Goal: Transaction & Acquisition: Download file/media

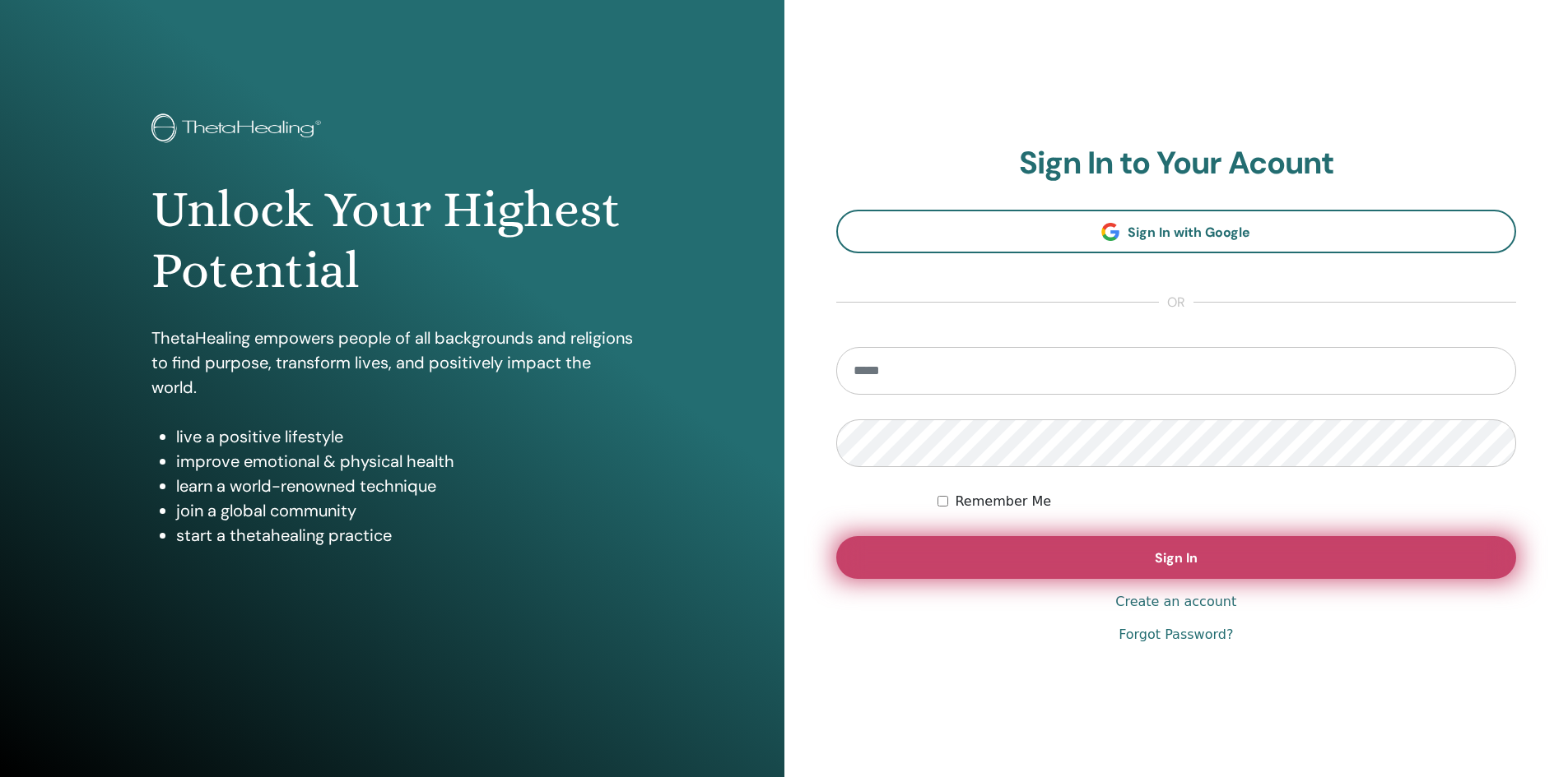
type input "**********"
click at [1267, 554] on button "Sign In" at bounding box center [1176, 558] width 681 height 42
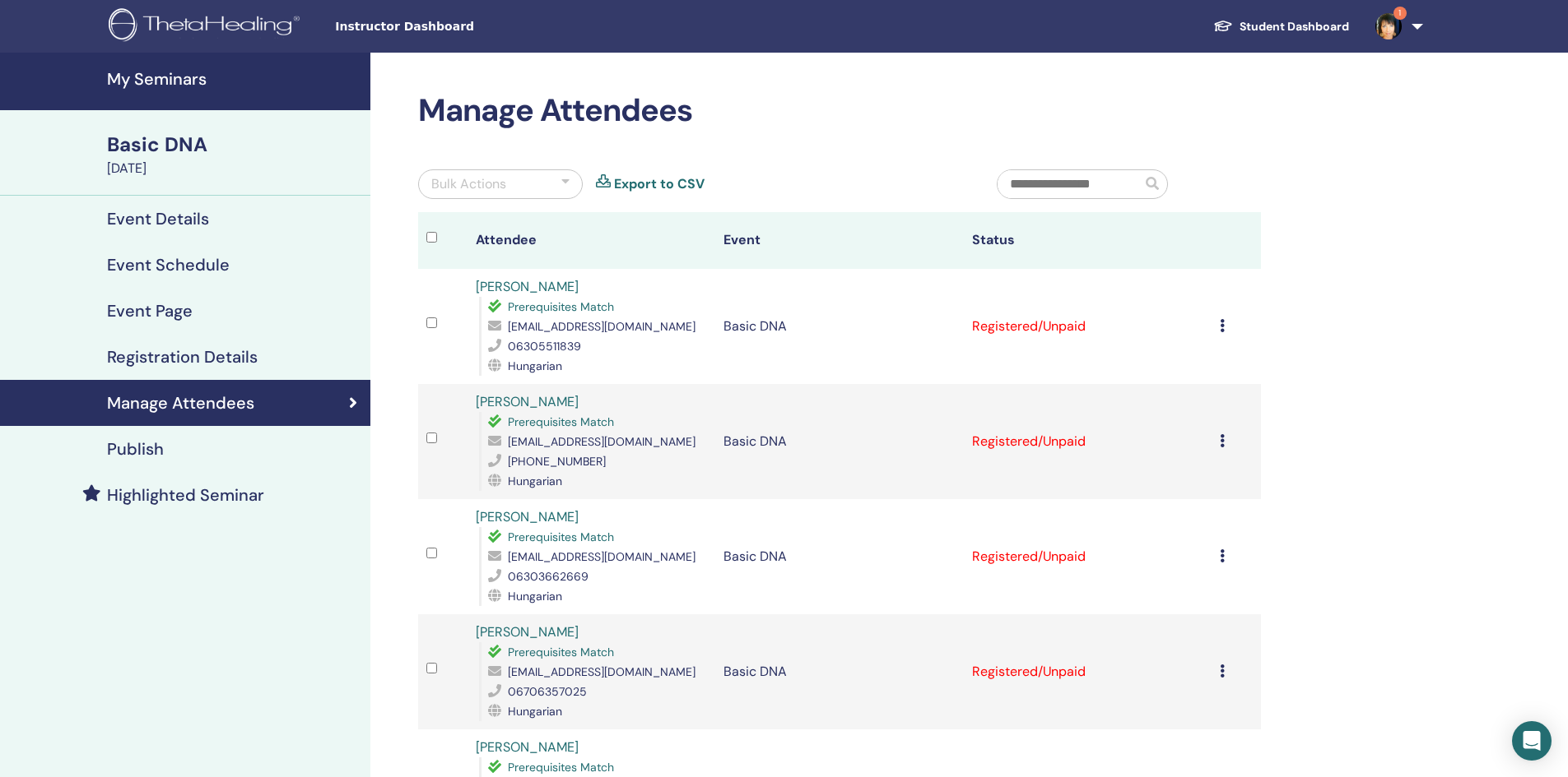
click at [1221, 328] on icon at bounding box center [1221, 326] width 5 height 14
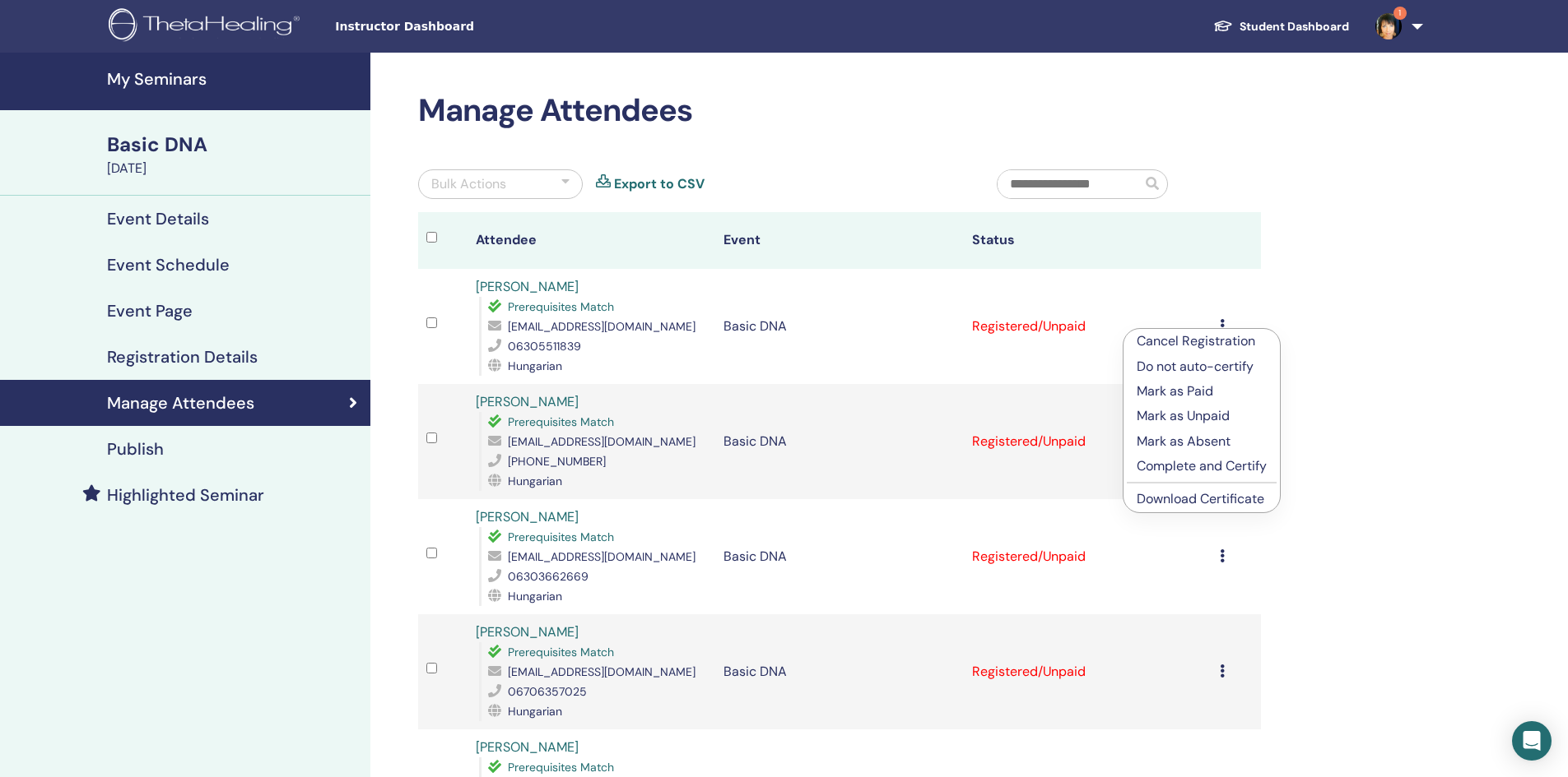
click at [1218, 497] on link "Download Certificate" at bounding box center [1200, 499] width 127 height 17
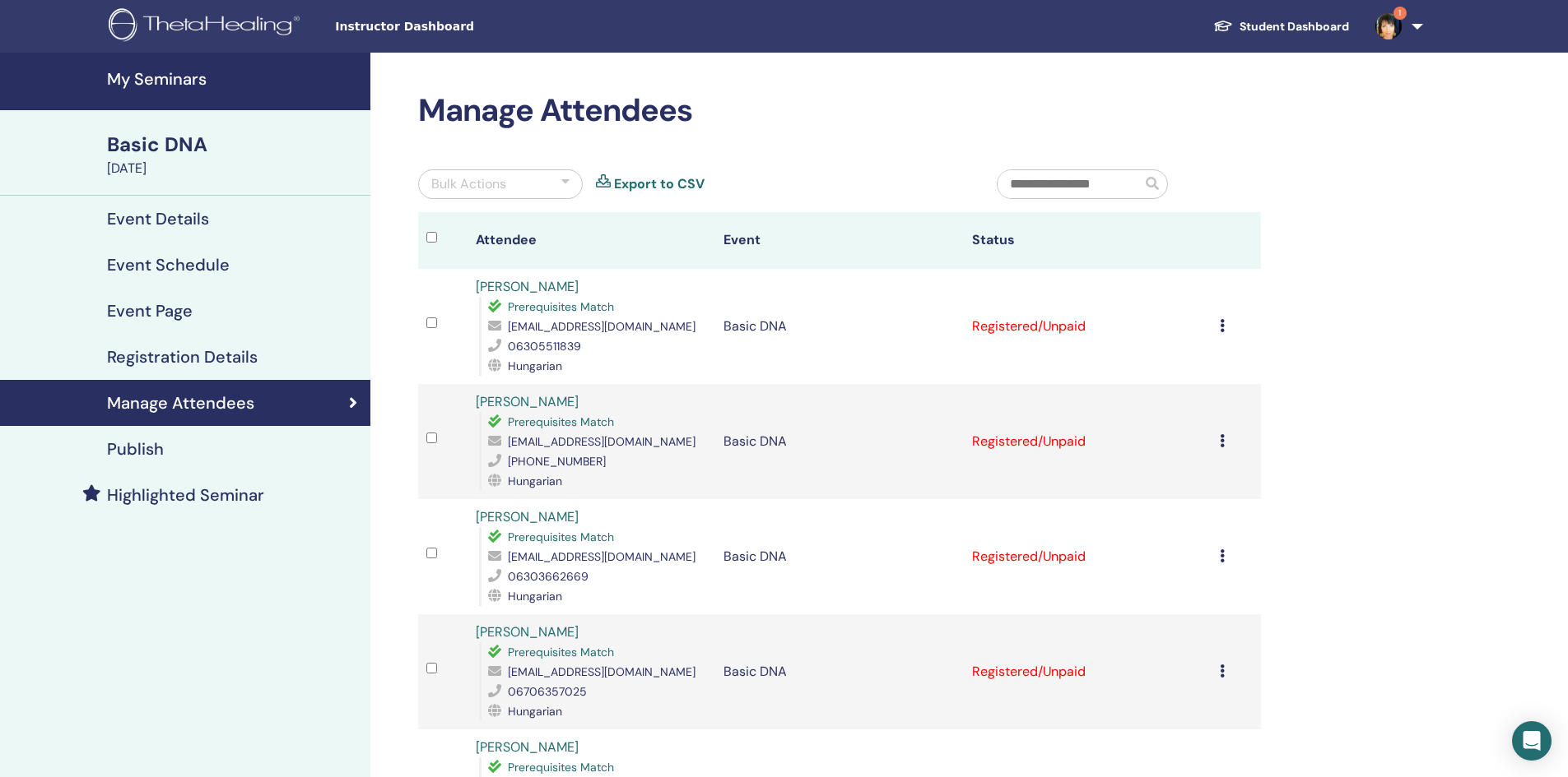
click at [1224, 438] on div "Cancel Registration Do not auto-certify Mark as Paid Mark as Unpaid Mark as Abs…" at bounding box center [1236, 441] width 33 height 19
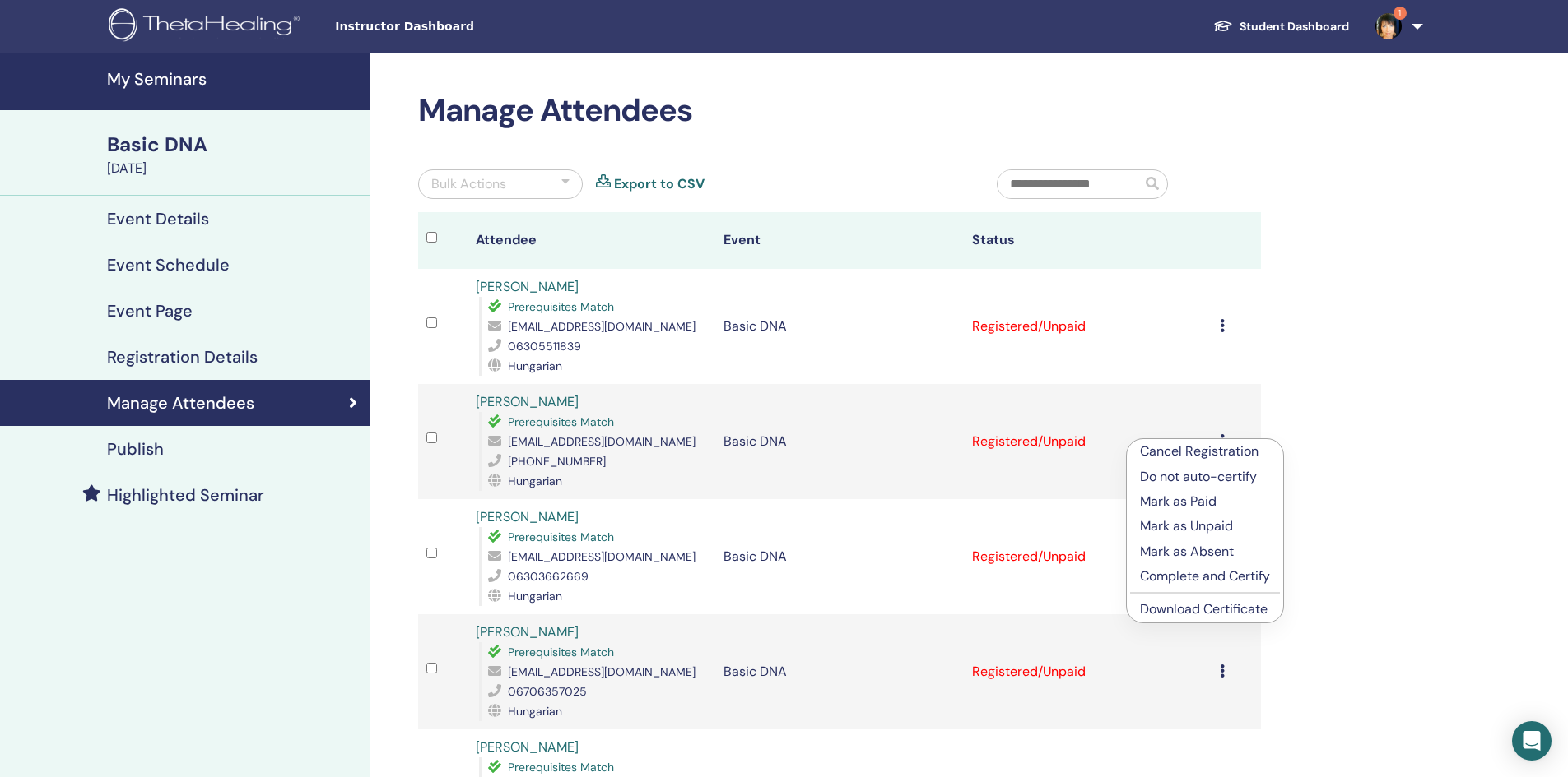
click at [1190, 610] on link "Download Certificate" at bounding box center [1204, 609] width 127 height 17
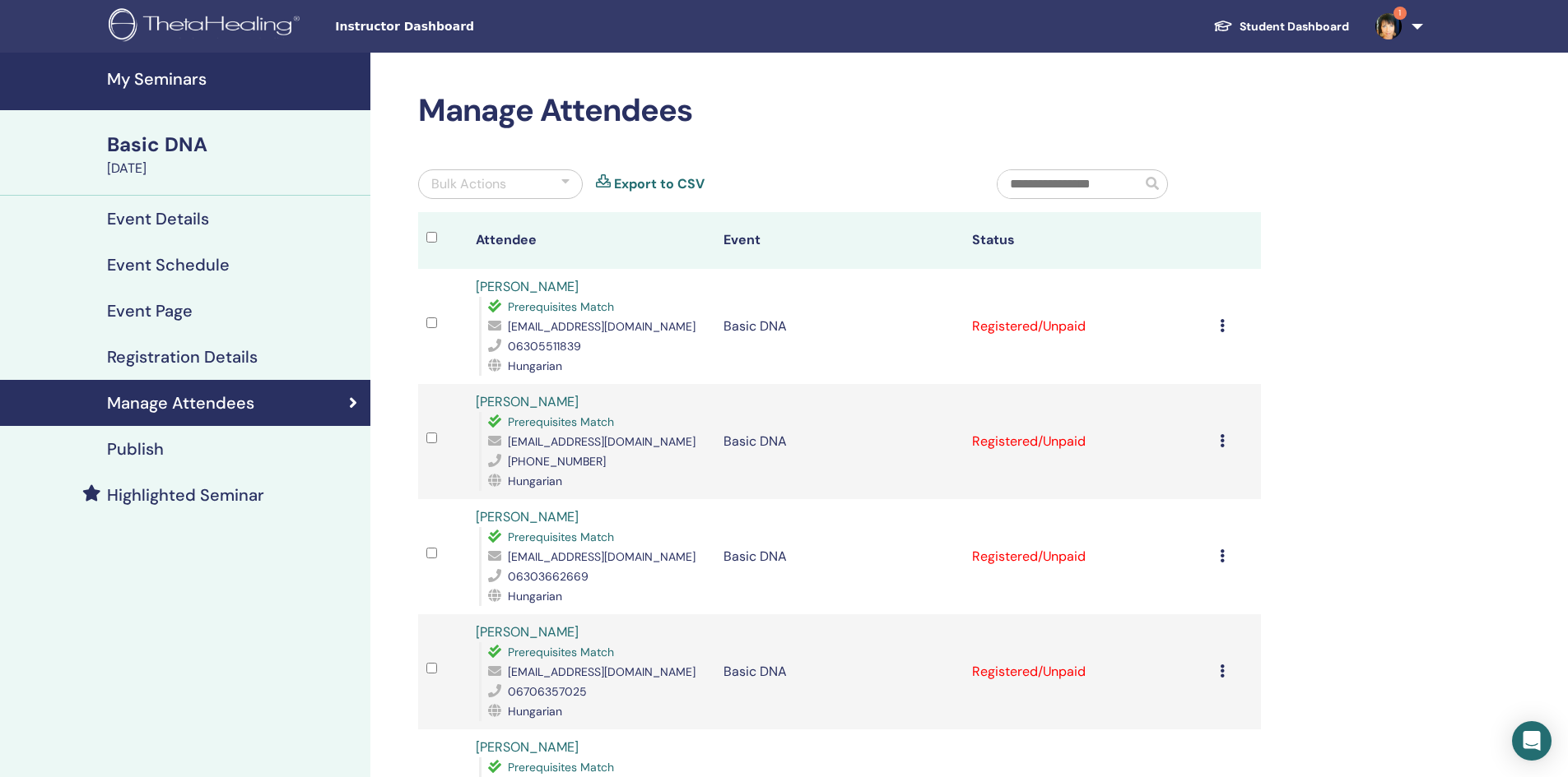
click at [1223, 560] on icon at bounding box center [1221, 556] width 5 height 14
click at [1195, 735] on link "Download Certificate" at bounding box center [1202, 731] width 127 height 17
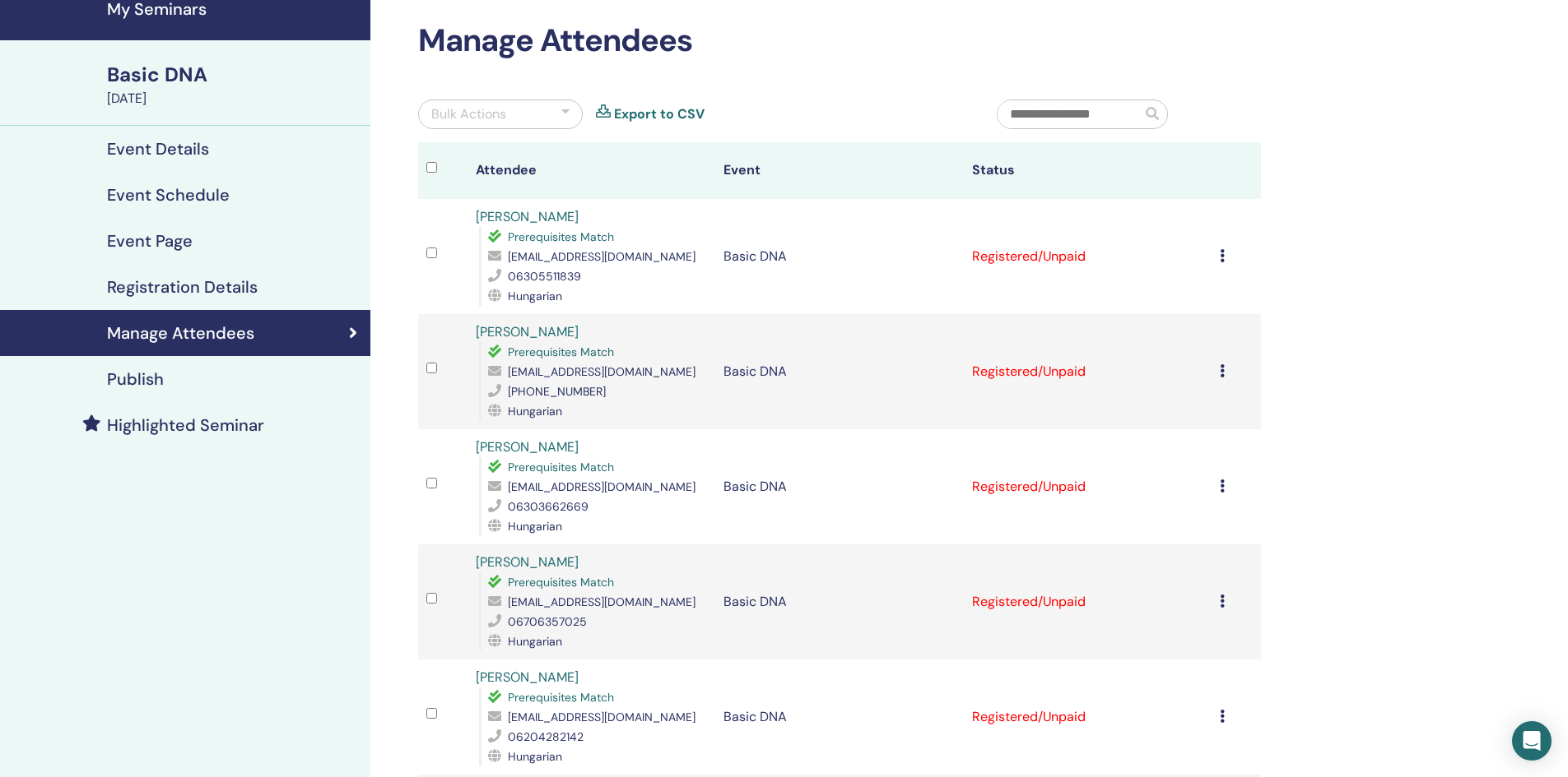
scroll to position [329, 0]
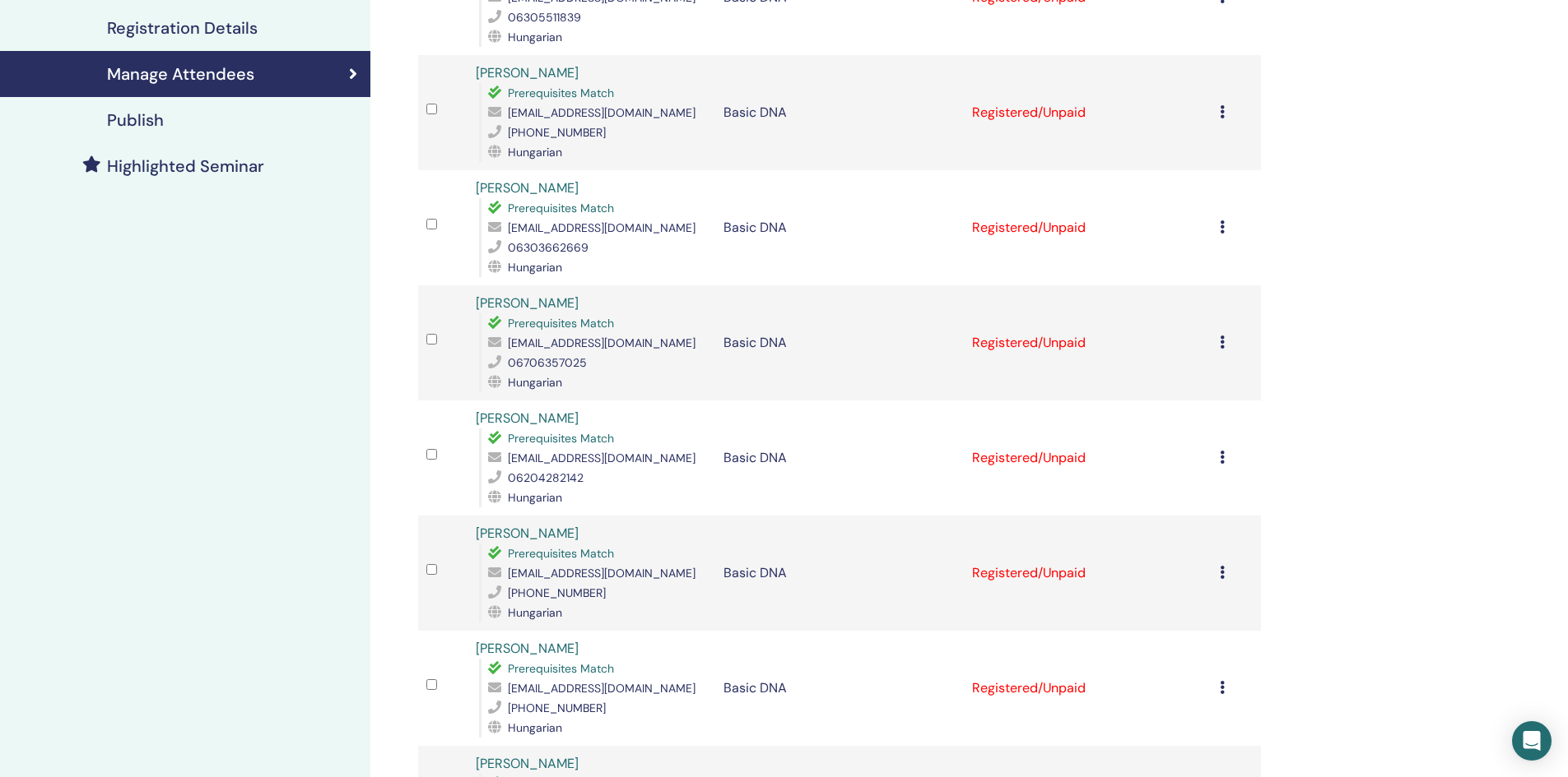
click at [1224, 344] on div "Cancel Registration Do not auto-certify Mark as Paid Mark as Unpaid Mark as Abs…" at bounding box center [1236, 343] width 33 height 19
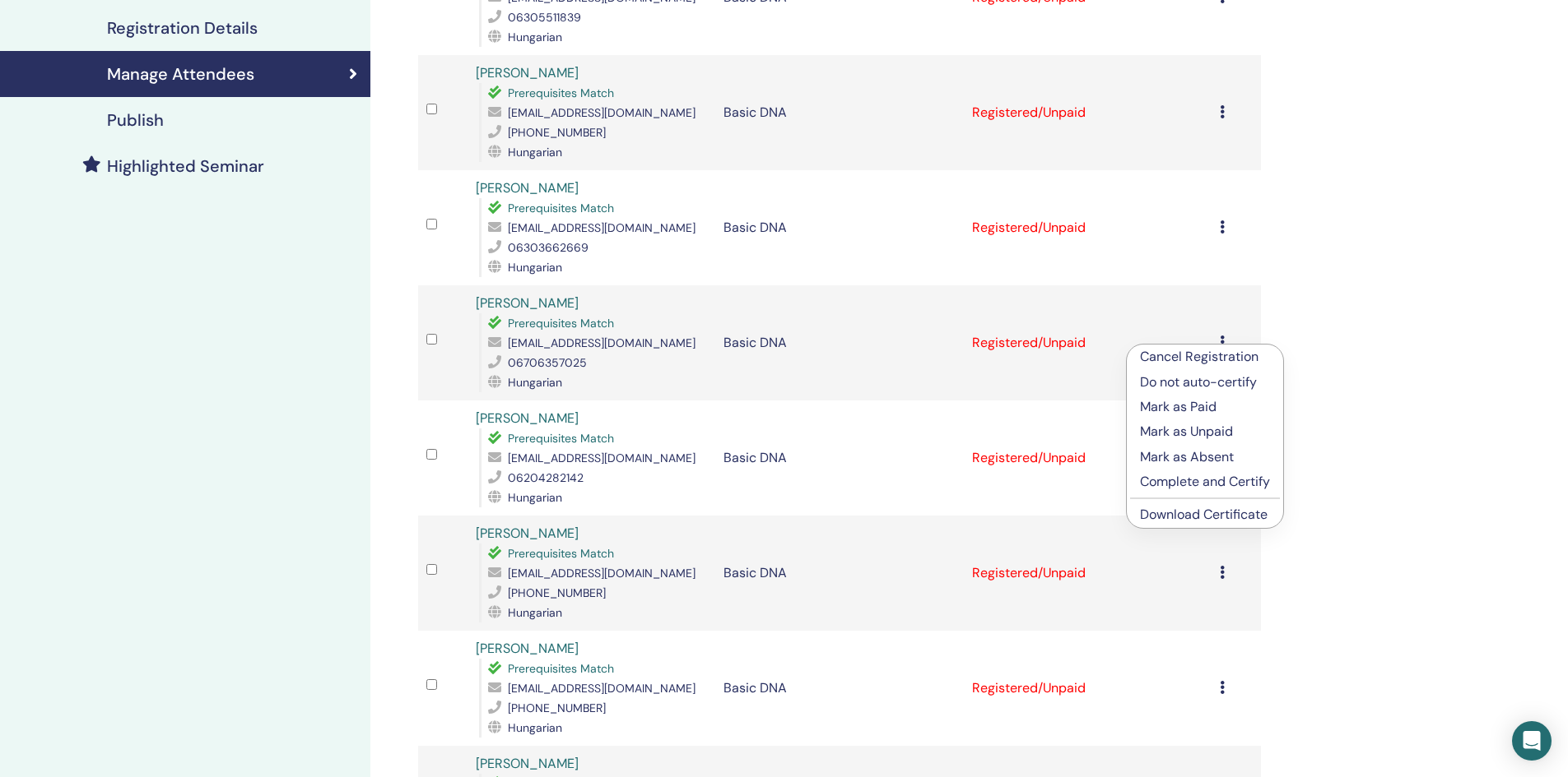
click at [1217, 516] on link "Download Certificate" at bounding box center [1204, 514] width 127 height 17
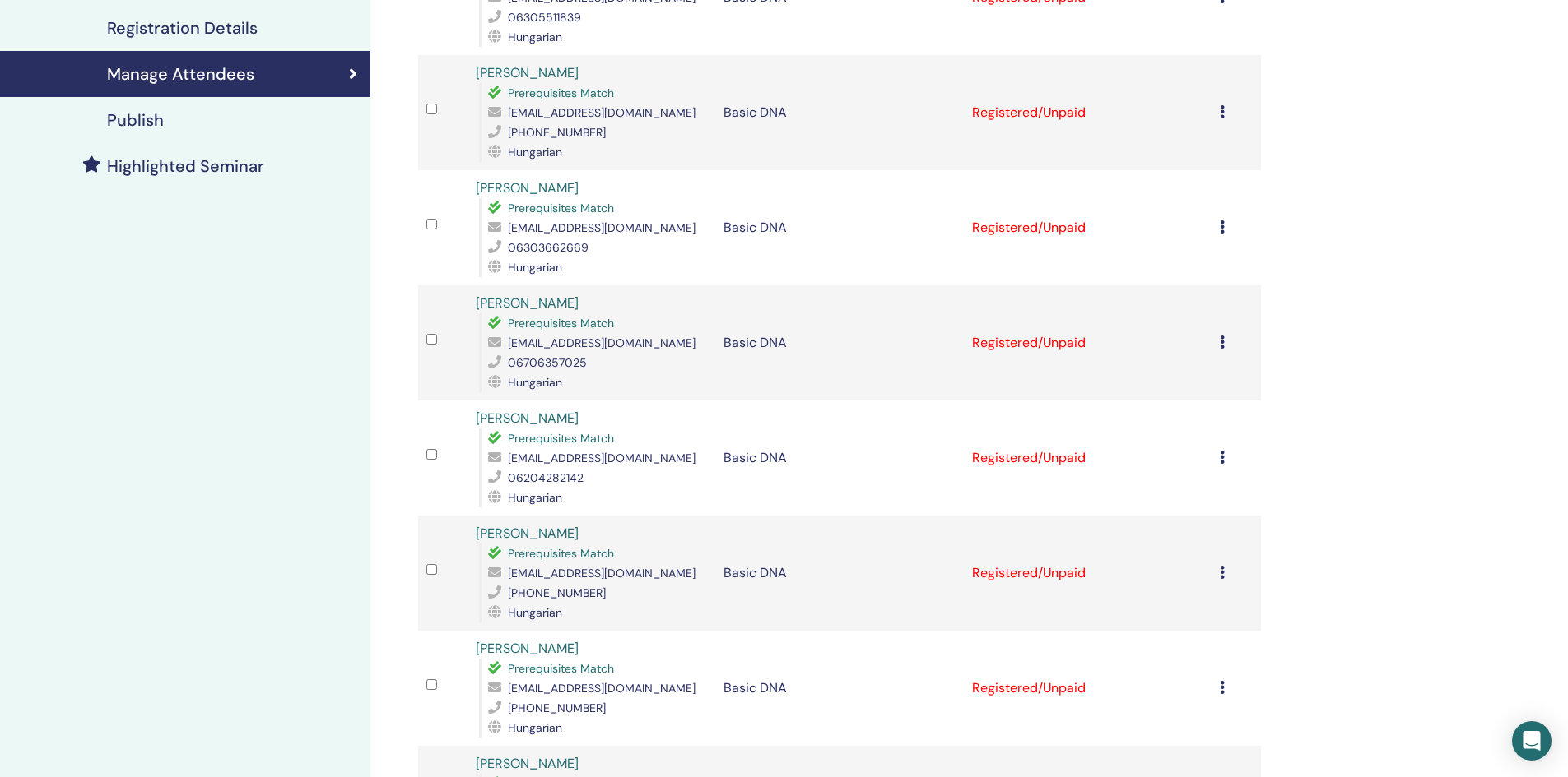
click at [1224, 457] on div "Cancel Registration Do not auto-certify Mark as Paid Mark as Unpaid Mark as Abs…" at bounding box center [1236, 458] width 33 height 19
click at [1212, 629] on link "Download Certificate" at bounding box center [1204, 627] width 127 height 17
click at [1221, 576] on icon at bounding box center [1221, 572] width 5 height 14
click at [1213, 751] on link "Download Certificate" at bounding box center [1200, 747] width 127 height 17
click at [1223, 689] on icon at bounding box center [1221, 688] width 5 height 14
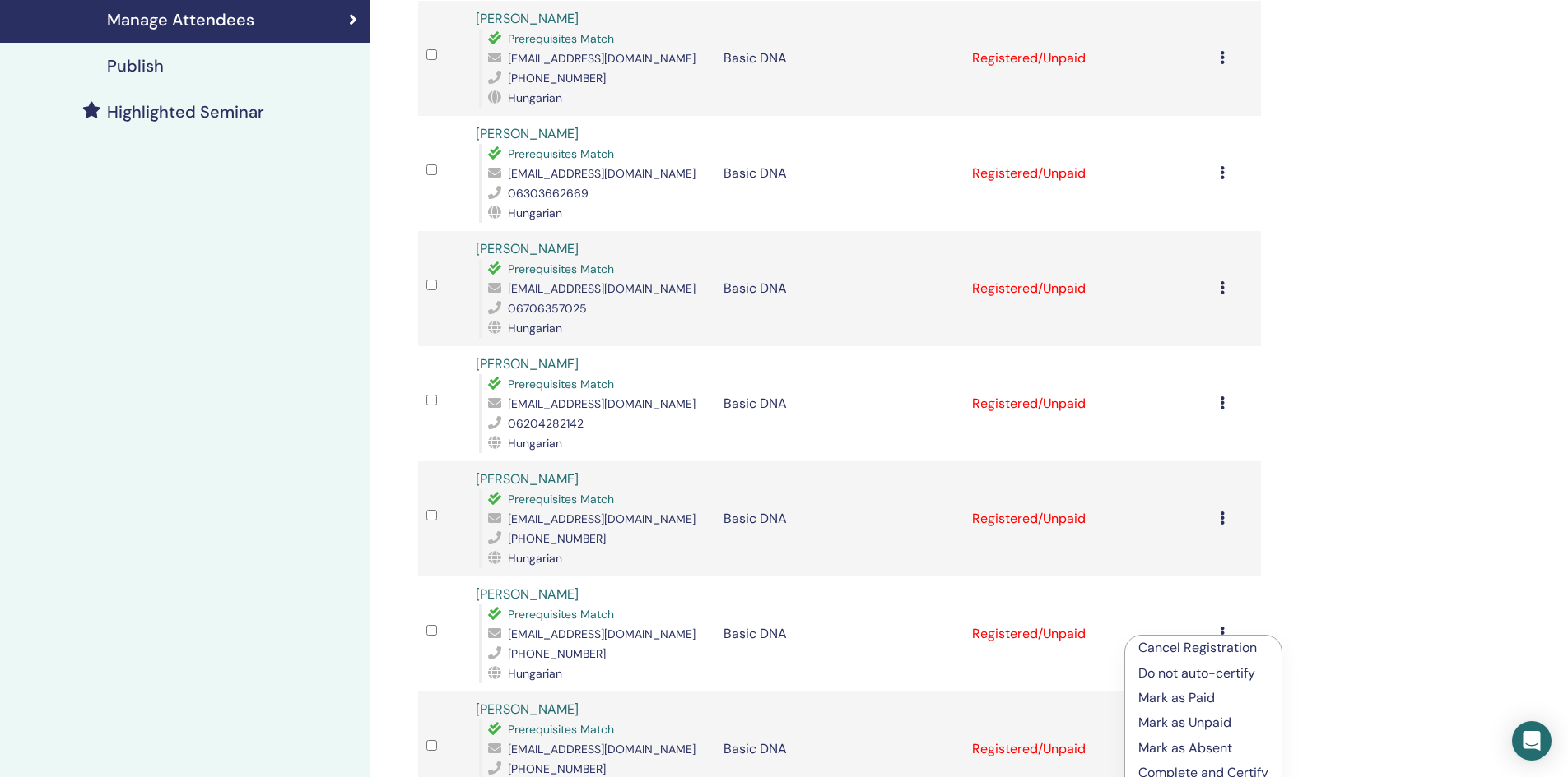
scroll to position [576, 0]
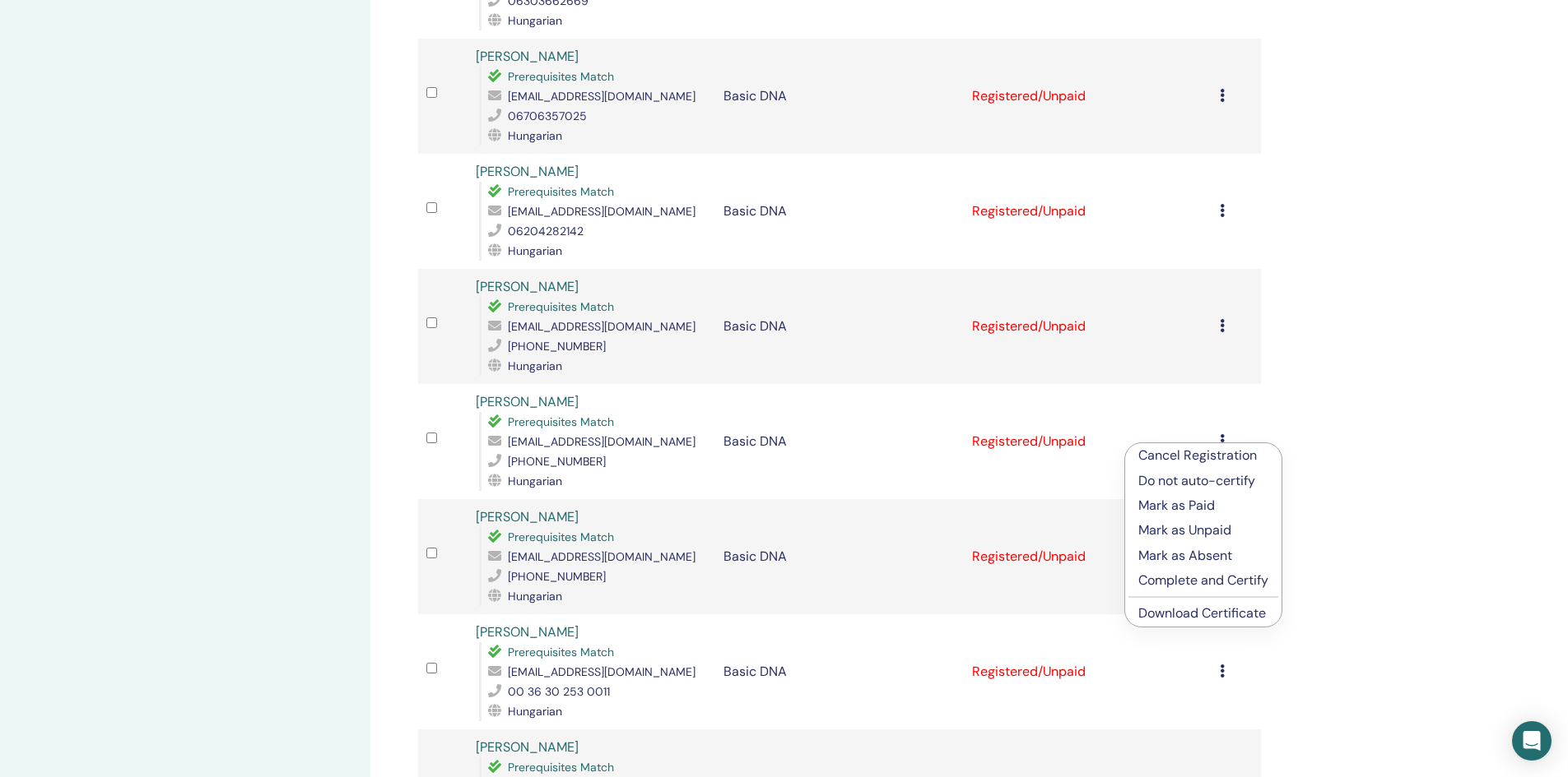
click at [1190, 616] on link "Download Certificate" at bounding box center [1202, 613] width 127 height 17
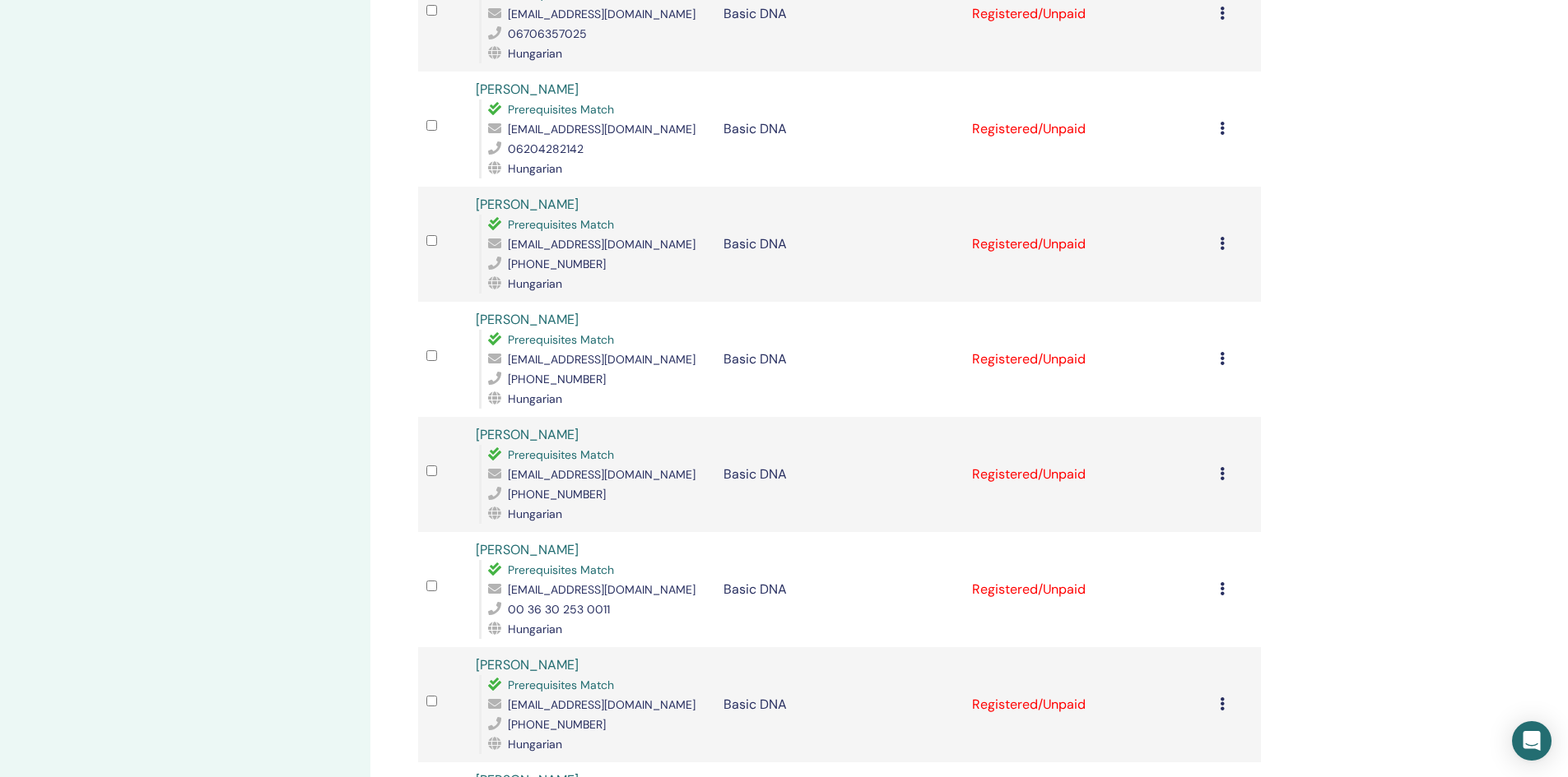
scroll to position [740, 0]
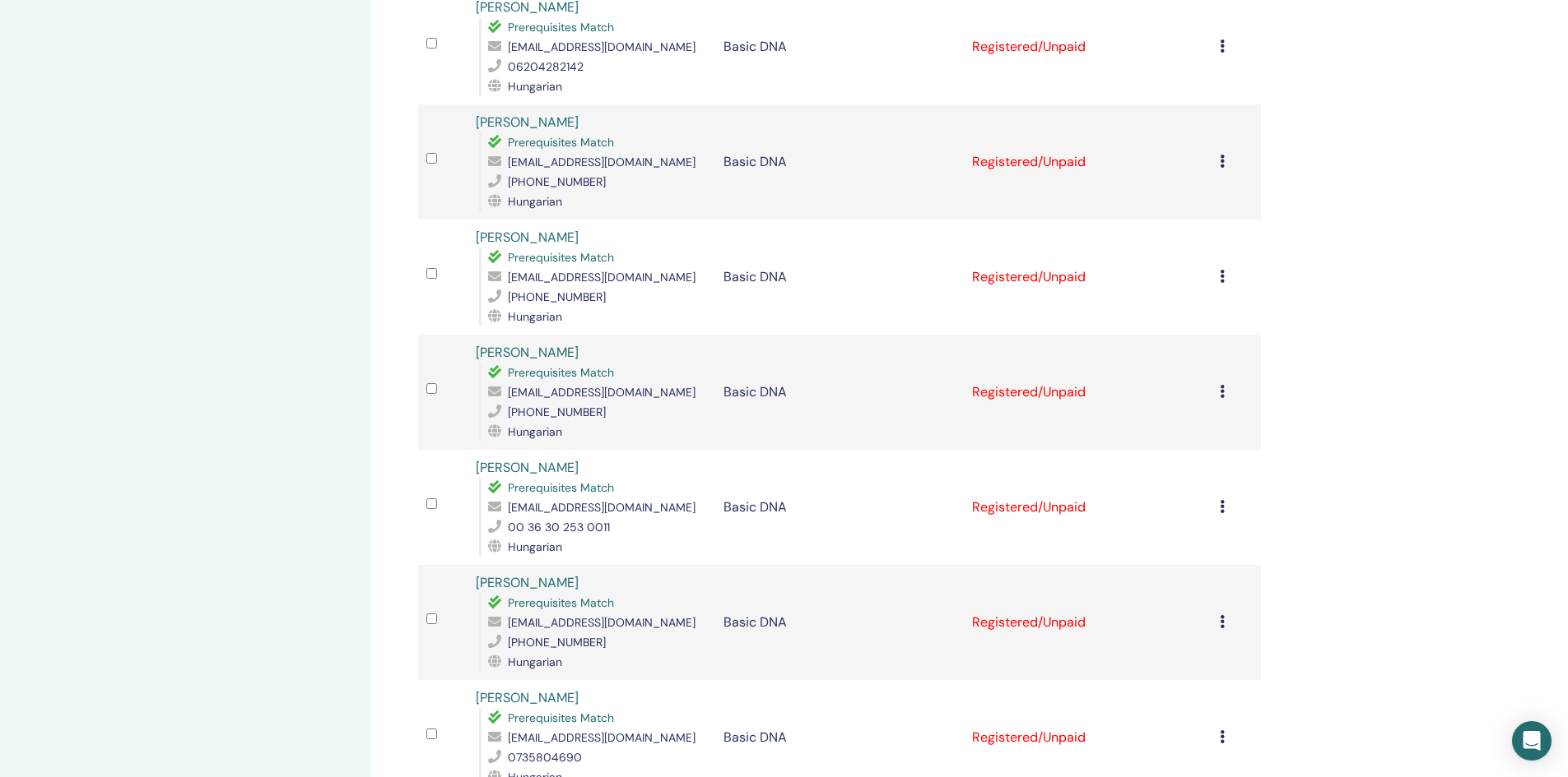
click at [1225, 389] on div "Cancel Registration Do not auto-certify Mark as Paid Mark as Unpaid Mark as Abs…" at bounding box center [1236, 392] width 33 height 19
click at [1191, 560] on link "Download Certificate" at bounding box center [1204, 560] width 127 height 17
click at [1223, 508] on icon at bounding box center [1221, 507] width 5 height 14
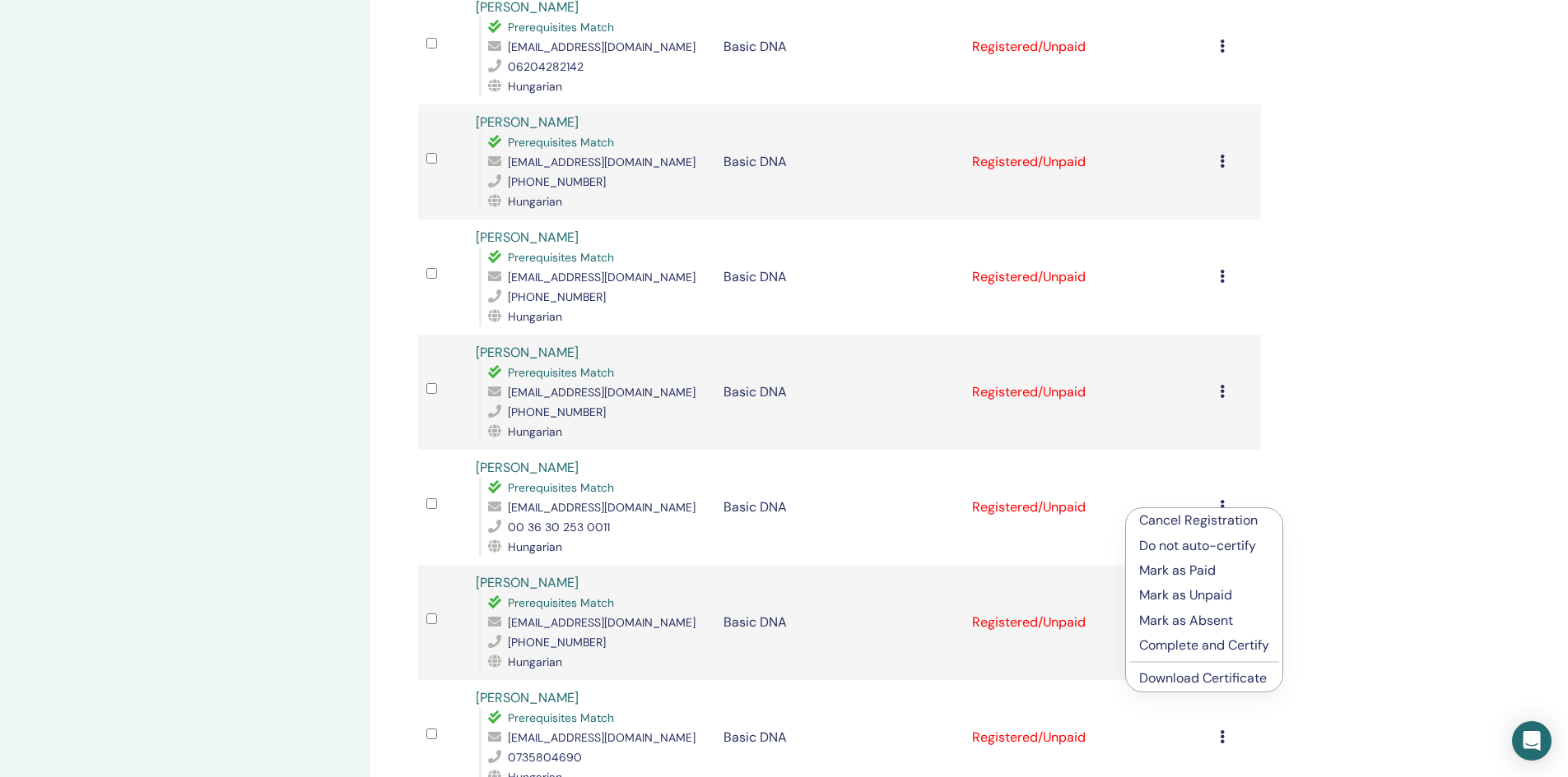
click at [1202, 674] on link "Download Certificate" at bounding box center [1203, 679] width 127 height 17
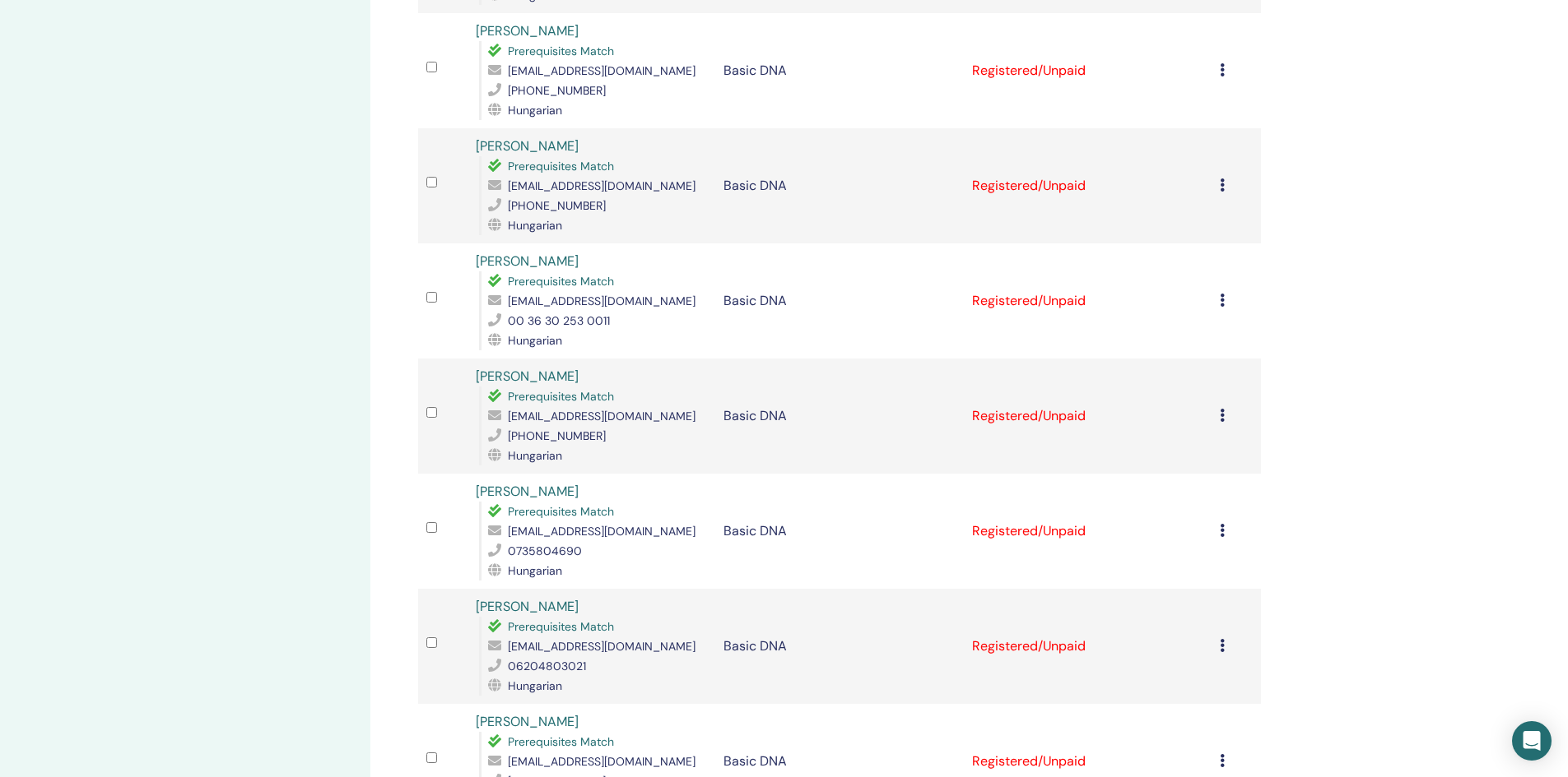
scroll to position [987, 0]
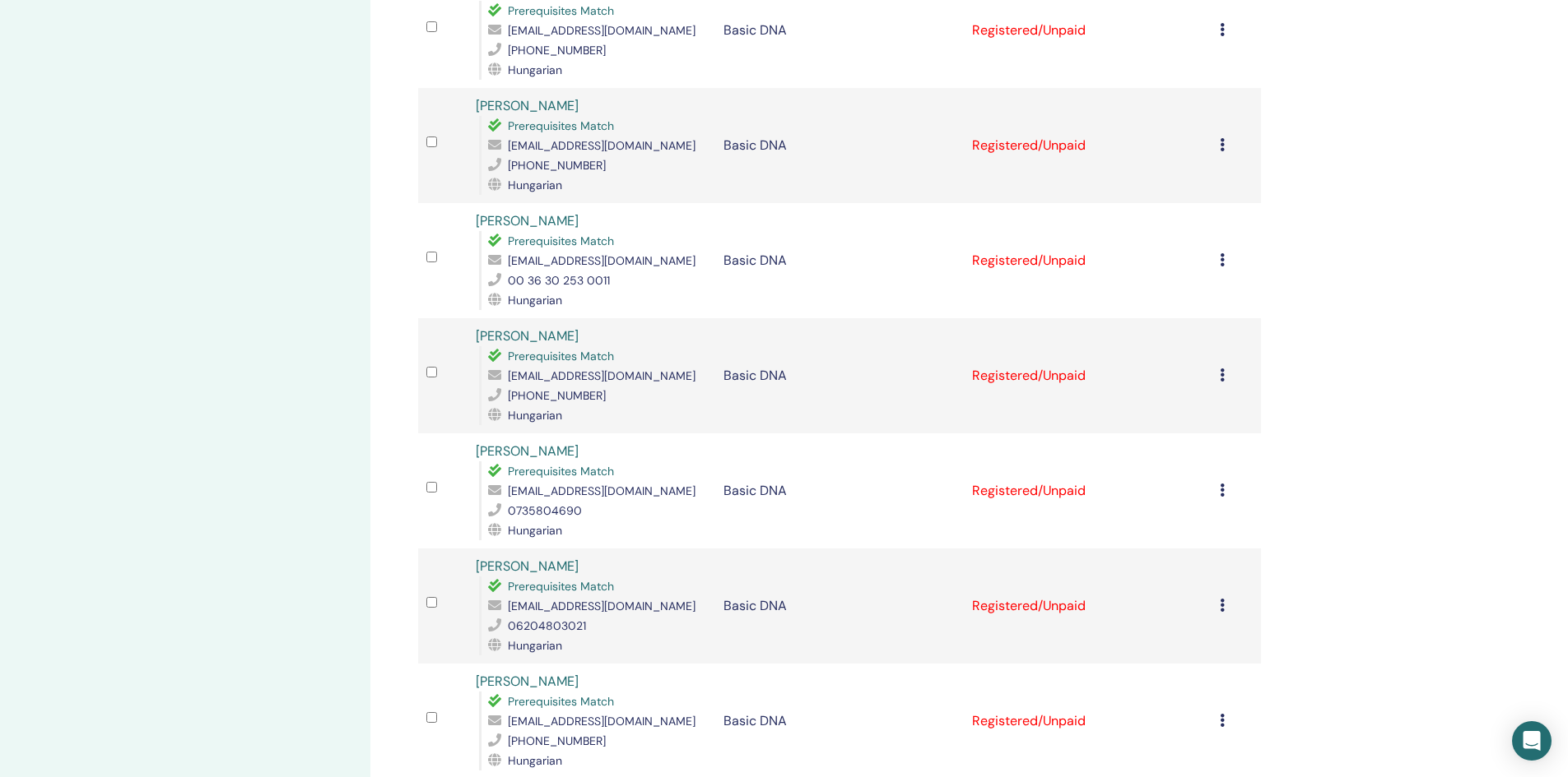
click at [1220, 382] on icon at bounding box center [1221, 375] width 5 height 14
click at [1173, 550] on link "Download Certificate" at bounding box center [1199, 552] width 127 height 17
click at [1223, 497] on icon at bounding box center [1221, 490] width 5 height 14
click at [1196, 678] on link "Download Certificate" at bounding box center [1203, 680] width 127 height 17
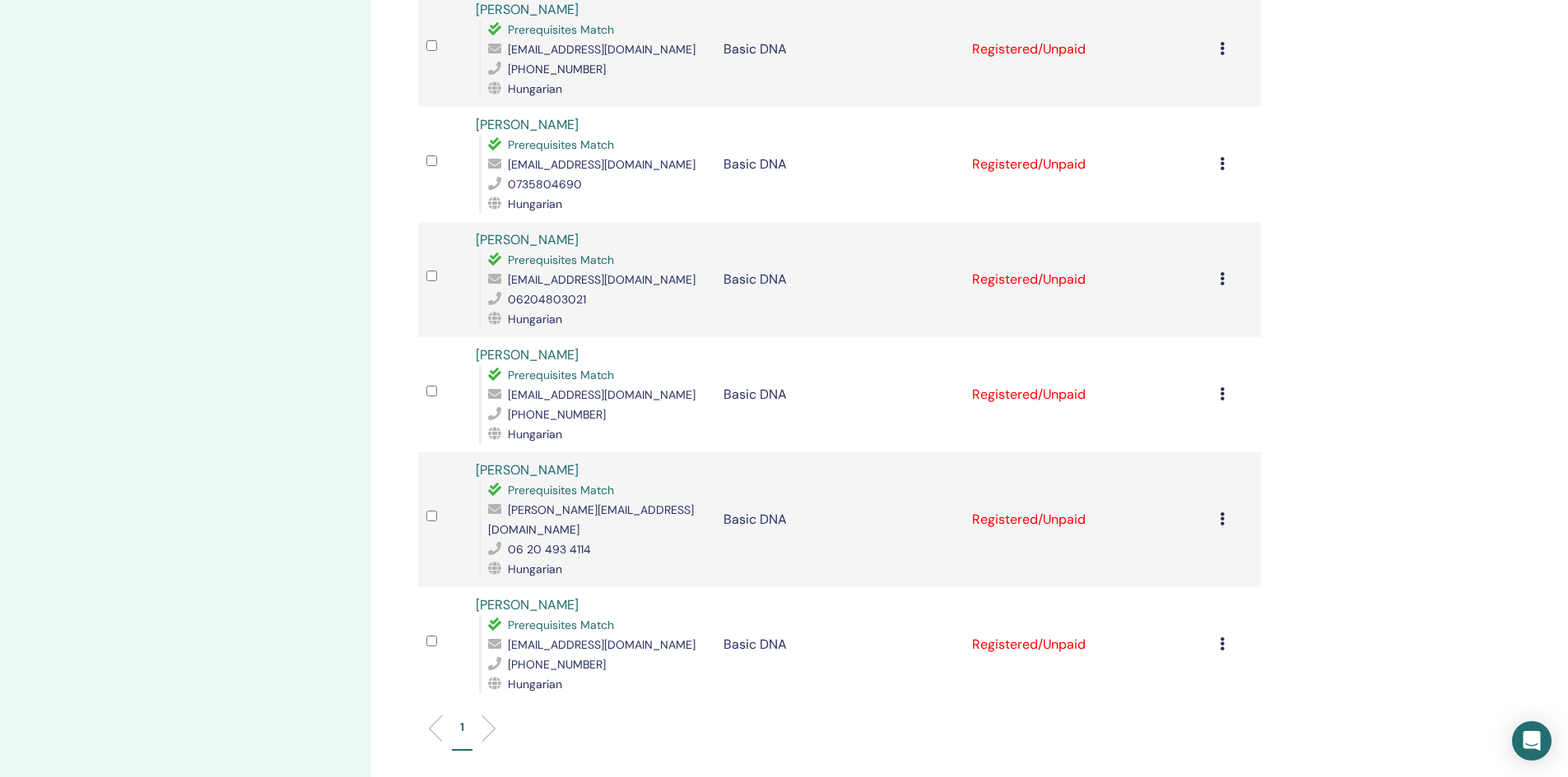
scroll to position [1317, 0]
click at [1226, 287] on div "Cancel Registration Do not auto-certify Mark as Paid Mark as Unpaid Mark as Abs…" at bounding box center [1236, 277] width 33 height 19
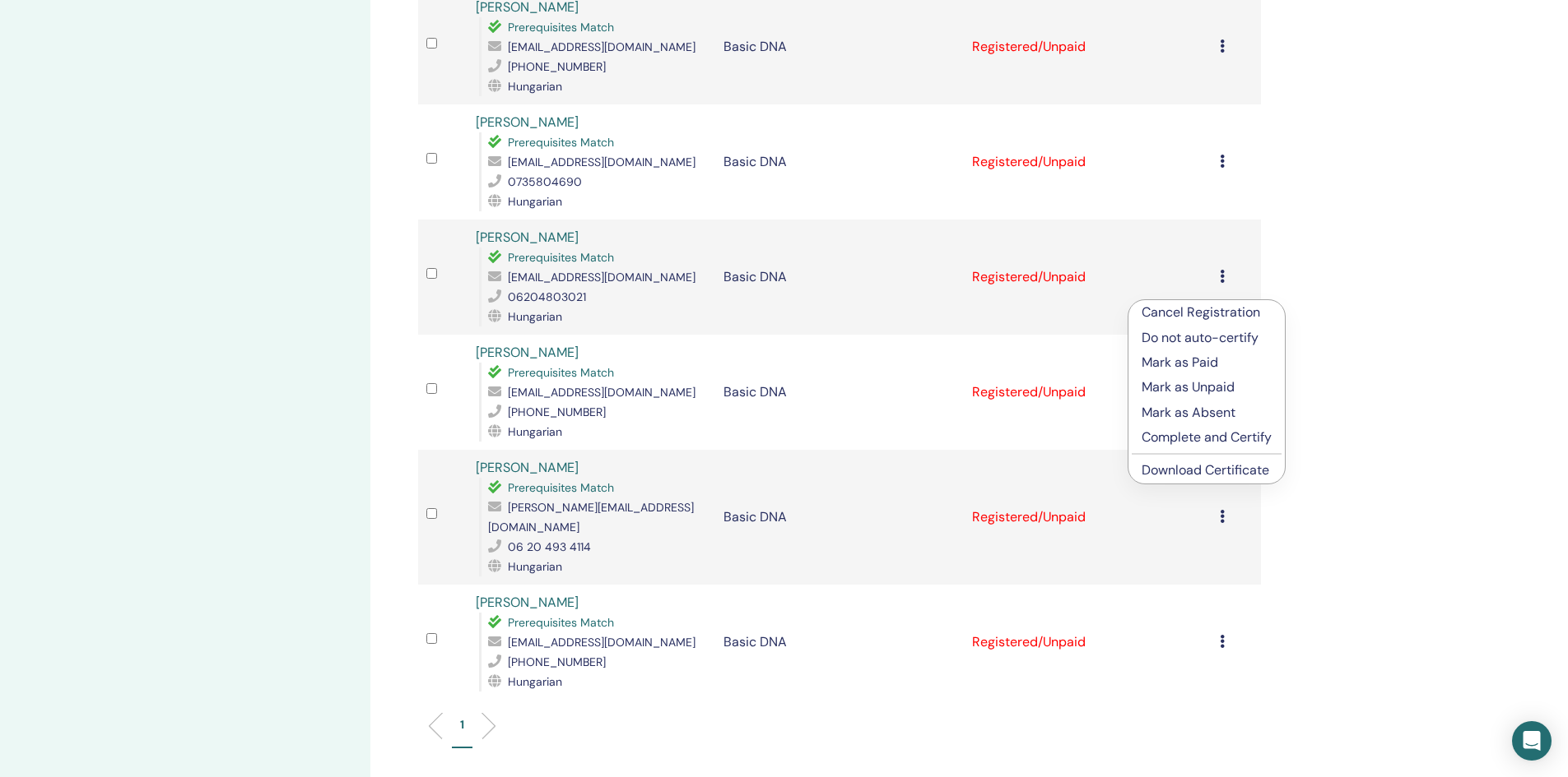
click at [1209, 463] on link "Download Certificate" at bounding box center [1205, 470] width 127 height 17
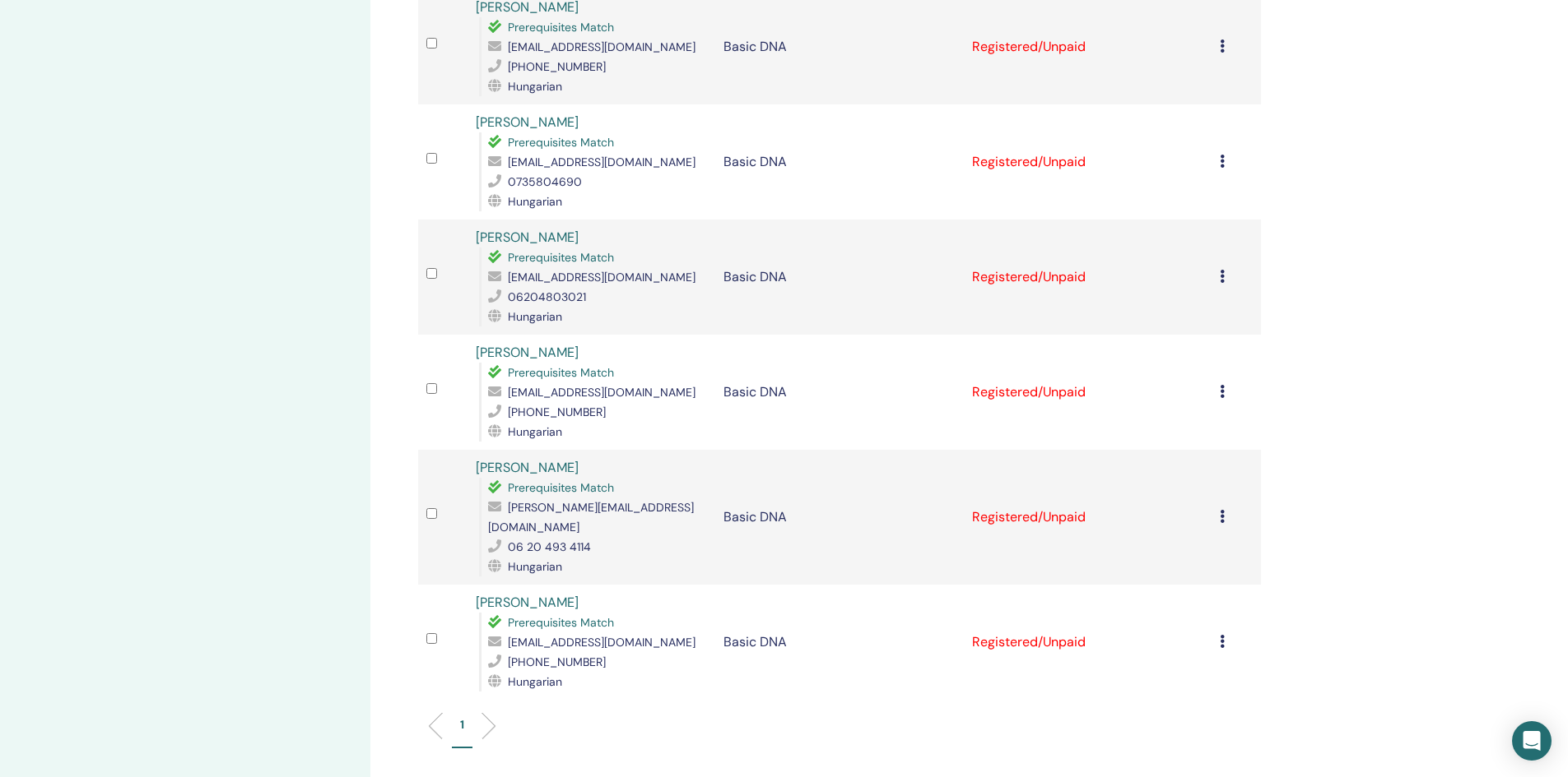
click at [1223, 399] on icon at bounding box center [1221, 392] width 5 height 14
click at [1173, 581] on link "Download Certificate" at bounding box center [1203, 584] width 127 height 17
click at [1221, 523] on icon at bounding box center [1221, 516] width 5 height 14
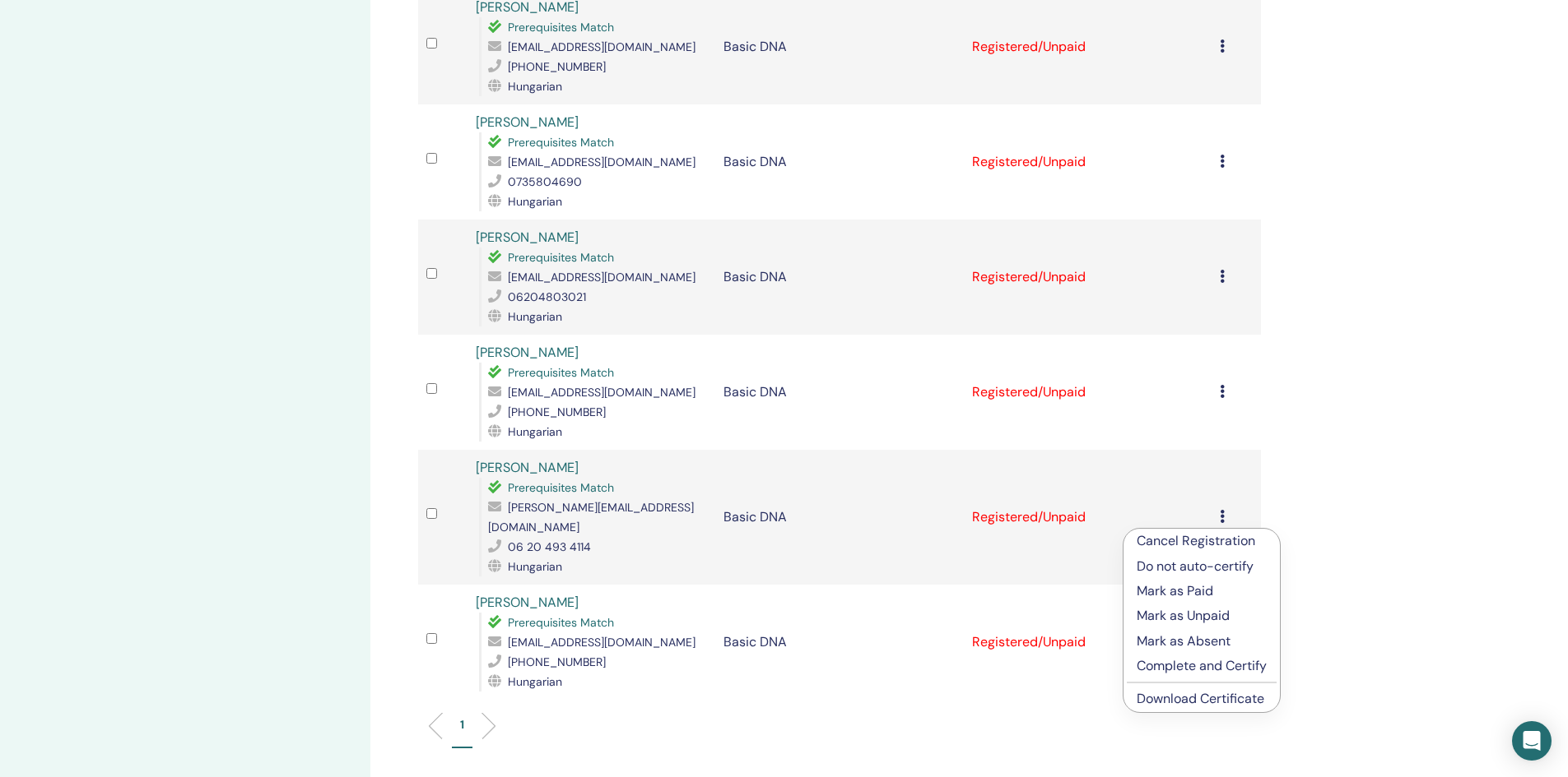
click at [1197, 706] on link "Download Certificate" at bounding box center [1200, 699] width 127 height 17
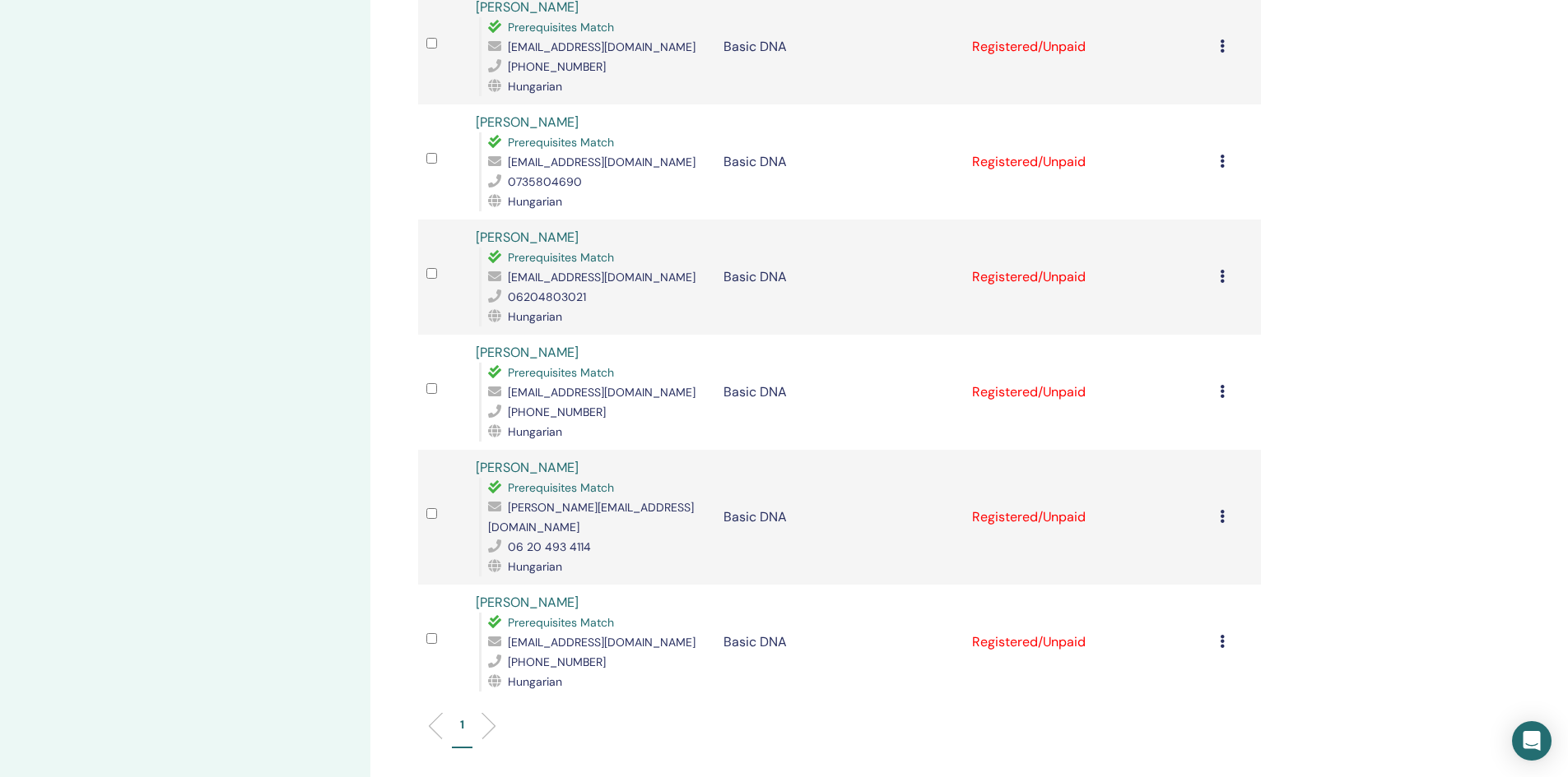
click at [1219, 649] on div "Cancel Registration Do not auto-certify Mark as Paid Mark as Unpaid Mark as Abs…" at bounding box center [1236, 642] width 33 height 19
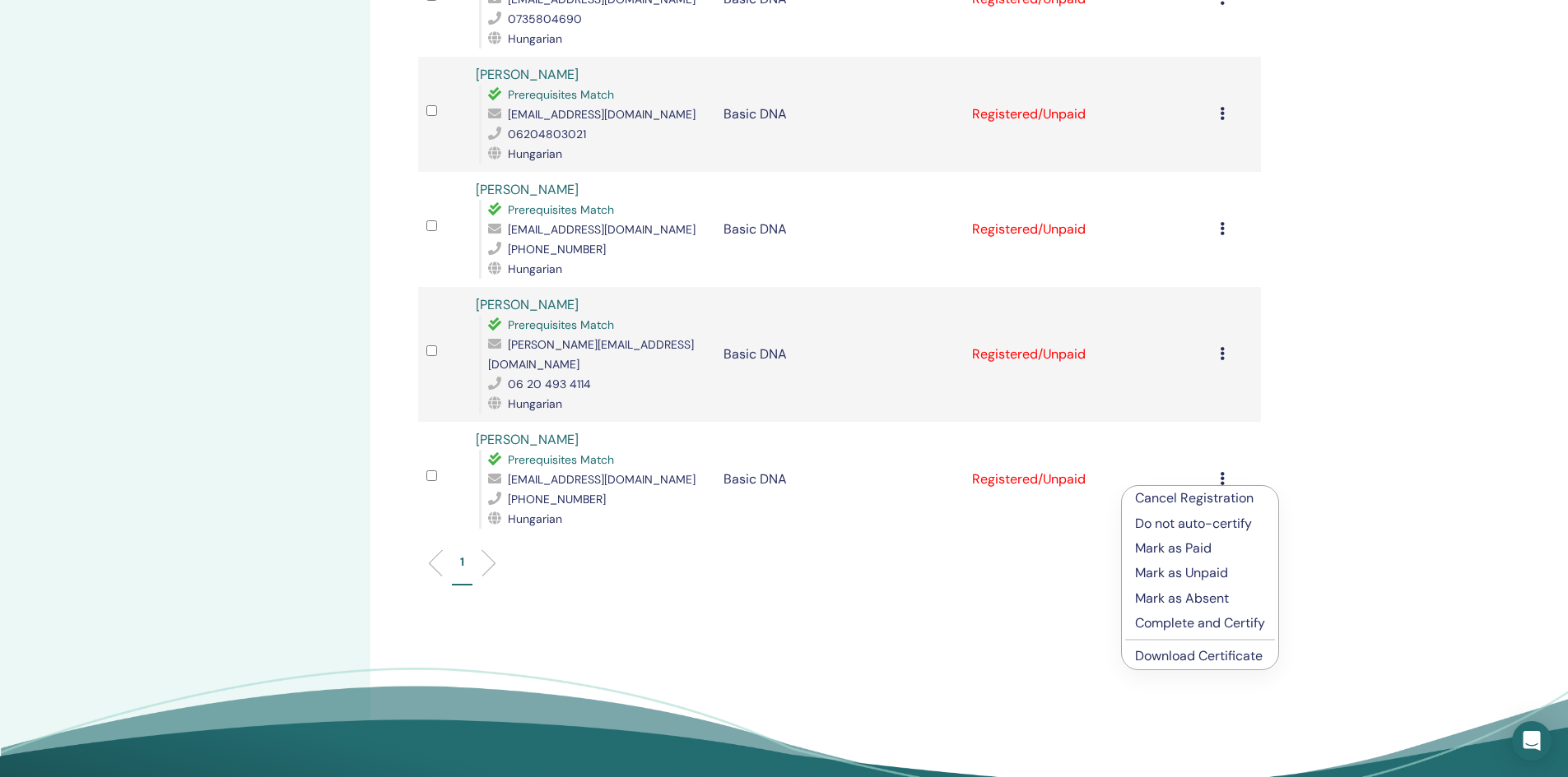
scroll to position [1481, 0]
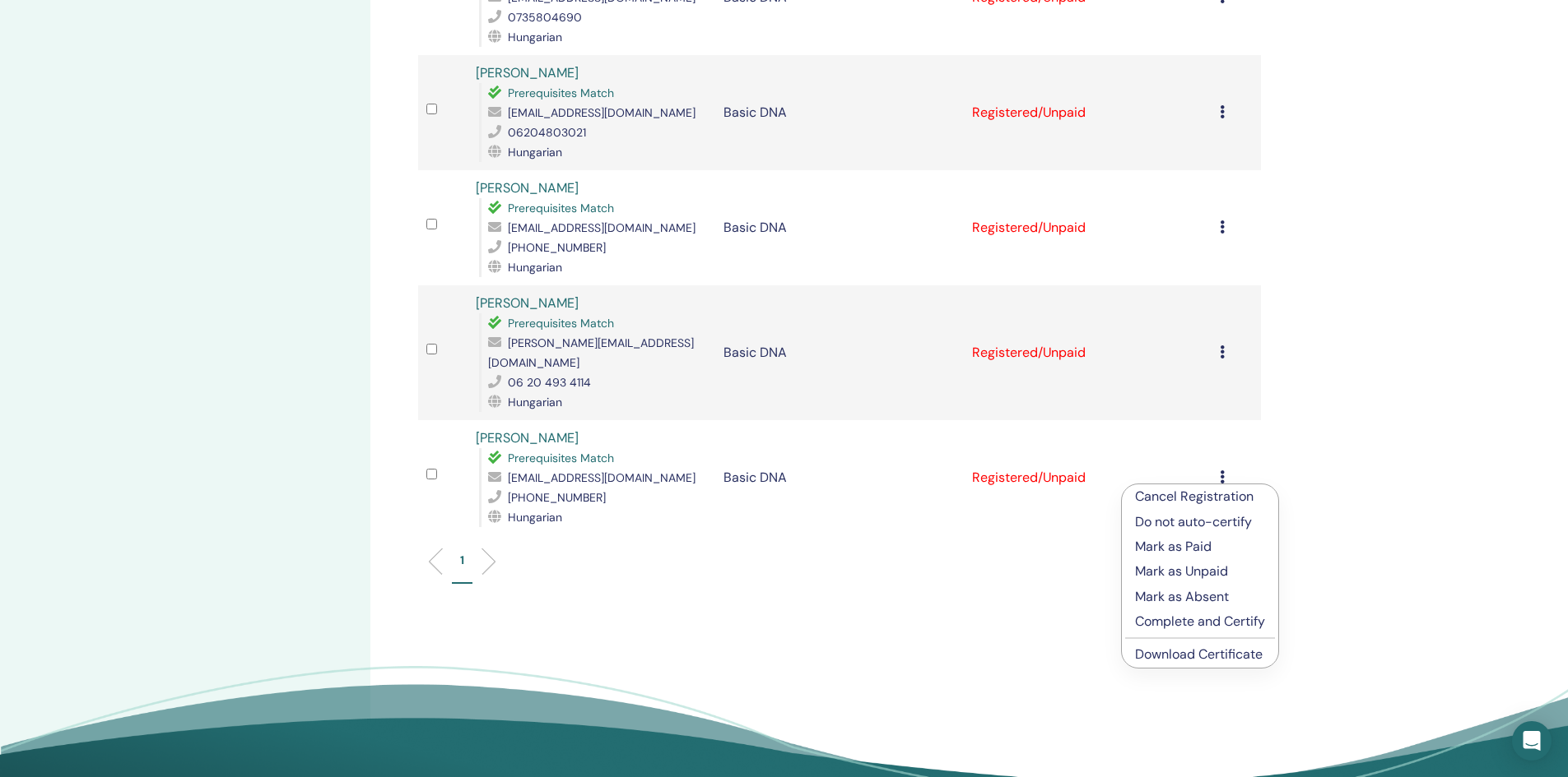
click at [1198, 654] on link "Download Certificate" at bounding box center [1198, 654] width 127 height 17
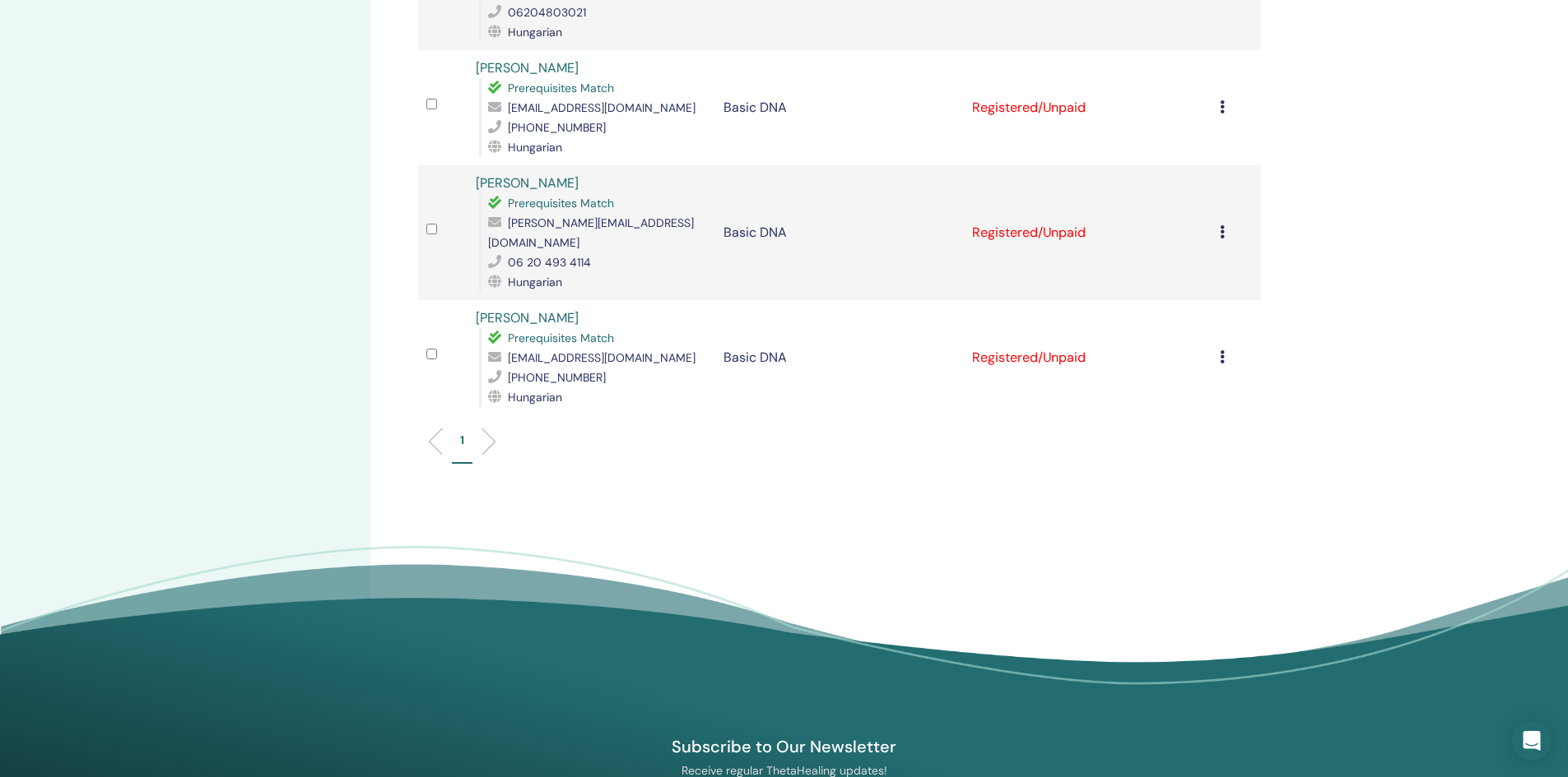
scroll to position [1564, 0]
